Goal: Information Seeking & Learning: Learn about a topic

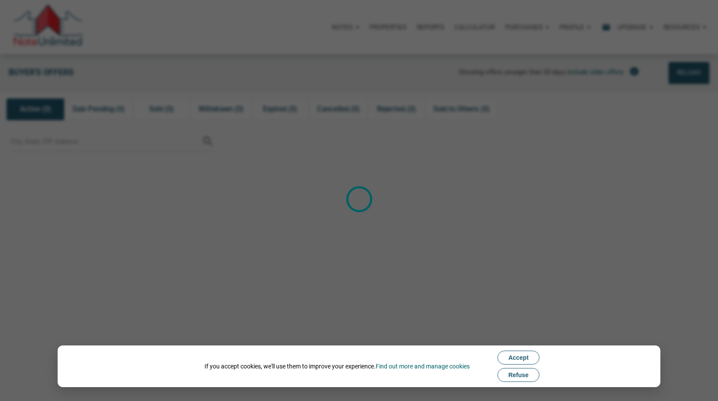
click at [520, 376] on span "Refuse" at bounding box center [519, 374] width 20 height 7
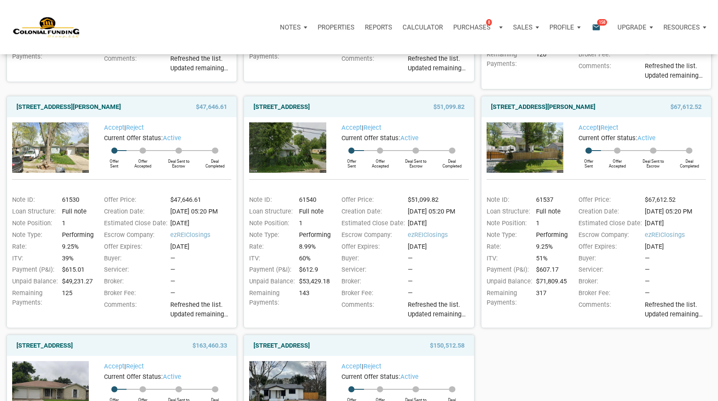
scroll to position [323, 0]
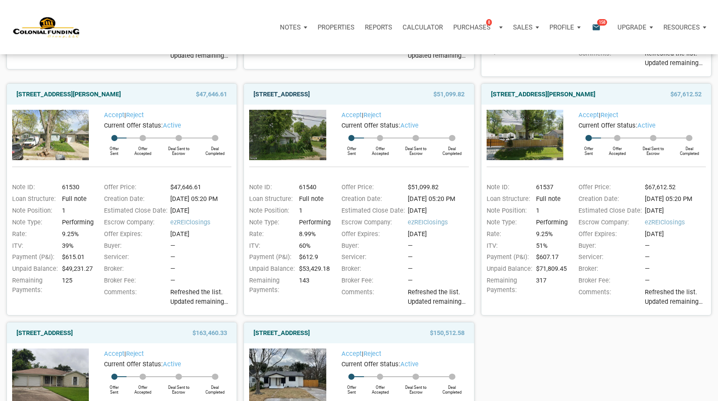
click at [310, 93] on link "1514 East 18th Street, Anderson, IN, 46016" at bounding box center [282, 94] width 56 height 10
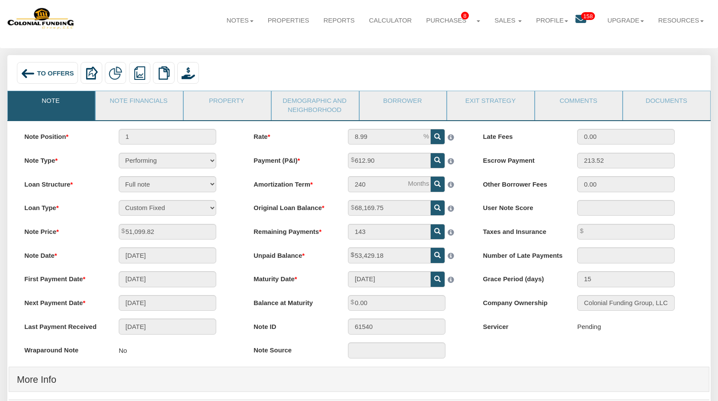
scroll to position [4, 0]
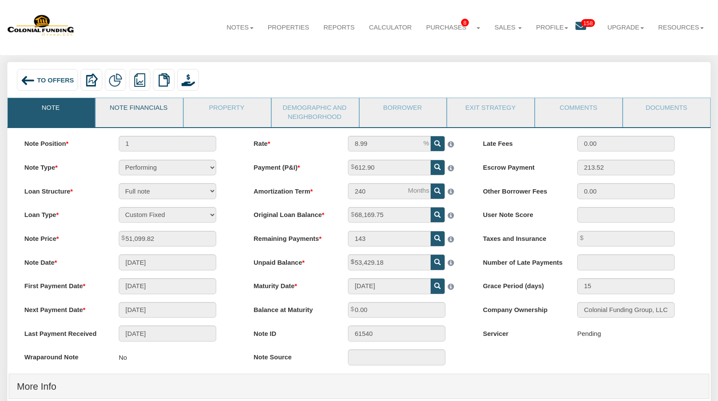
click at [134, 103] on link "Note Financials" at bounding box center [139, 109] width 86 height 22
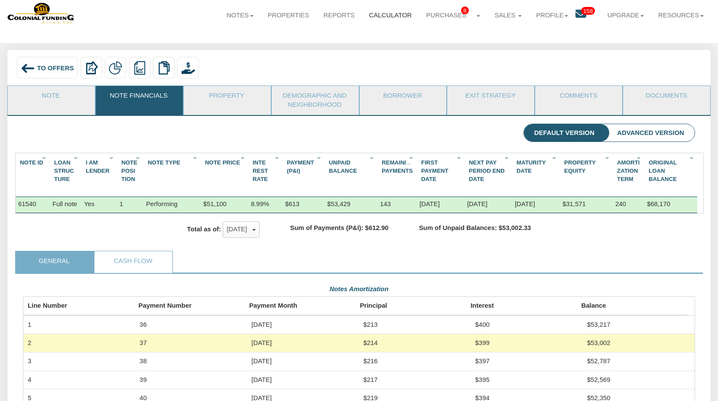
scroll to position [169, 672]
click at [55, 67] on span "To Offers" at bounding box center [55, 67] width 37 height 7
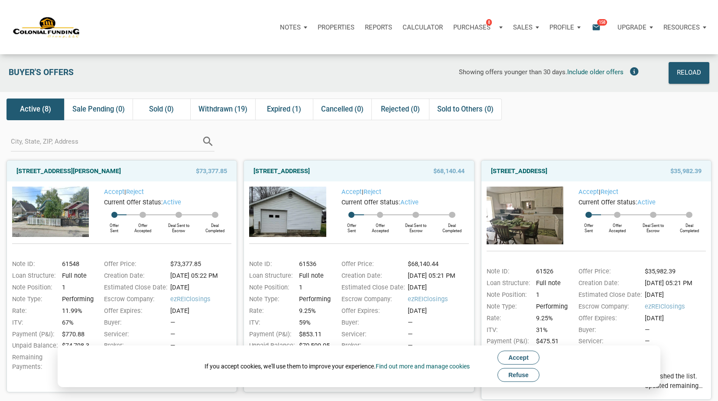
click at [527, 372] on span "Refuse" at bounding box center [519, 374] width 20 height 7
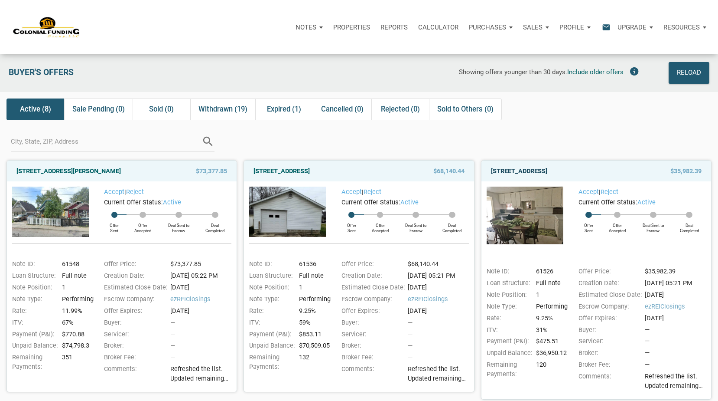
click at [548, 172] on link "720 North 14th Street, New Castle, IN, 47362" at bounding box center [519, 171] width 56 height 10
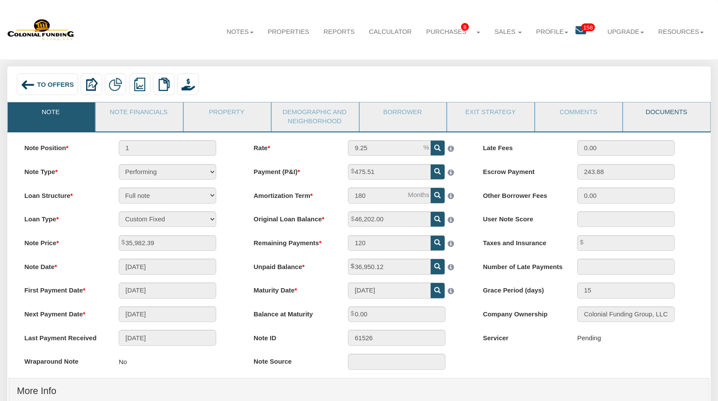
click at [680, 111] on link "Documents" at bounding box center [666, 113] width 86 height 22
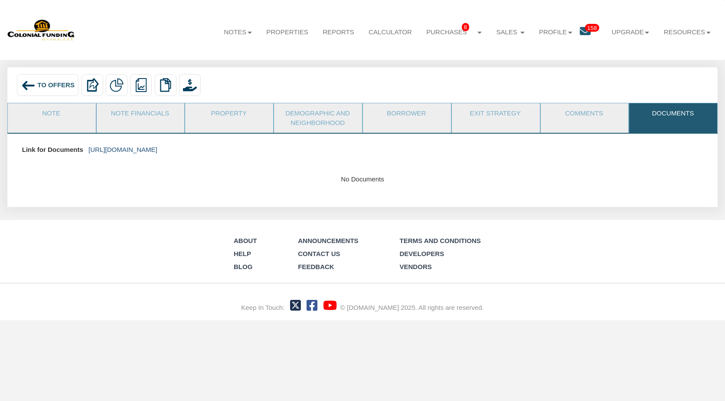
click at [149, 150] on link "[URL][DOMAIN_NAME]" at bounding box center [122, 149] width 69 height 7
click at [55, 115] on link "Note" at bounding box center [51, 114] width 87 height 22
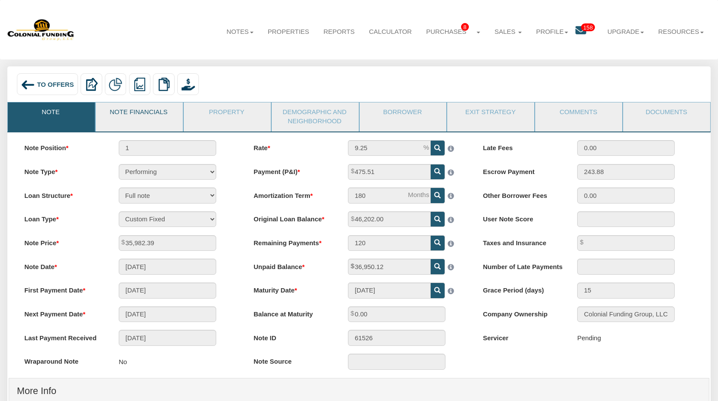
click at [144, 114] on link "Note Financials" at bounding box center [139, 113] width 86 height 22
